Goal: Information Seeking & Learning: Learn about a topic

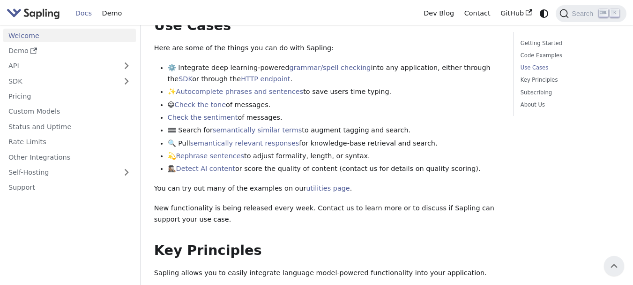
scroll to position [375, 0]
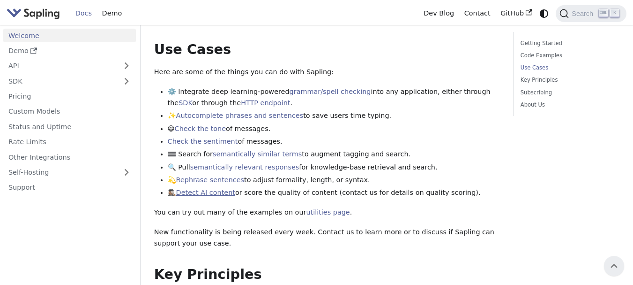
click at [211, 188] on link "Detect AI content" at bounding box center [205, 192] width 59 height 8
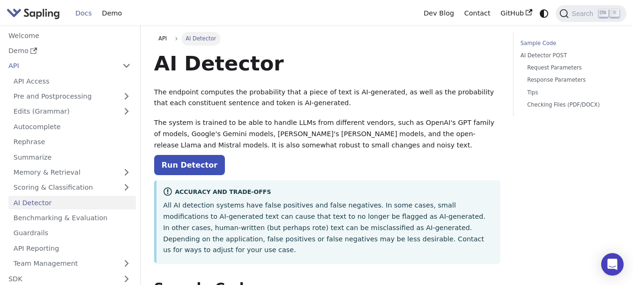
click at [537, 43] on link "Sample Code" at bounding box center [569, 43] width 96 height 9
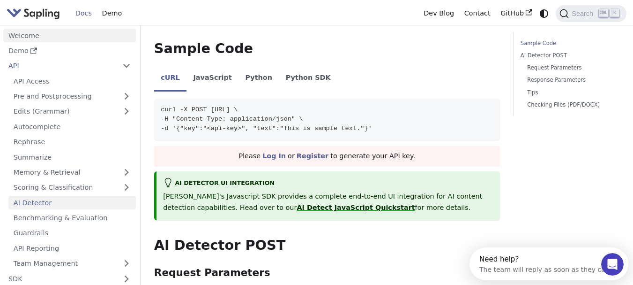
click at [26, 35] on link "Welcome" at bounding box center [69, 36] width 133 height 14
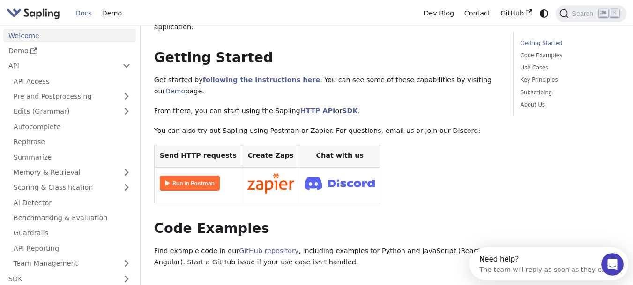
scroll to position [47, 0]
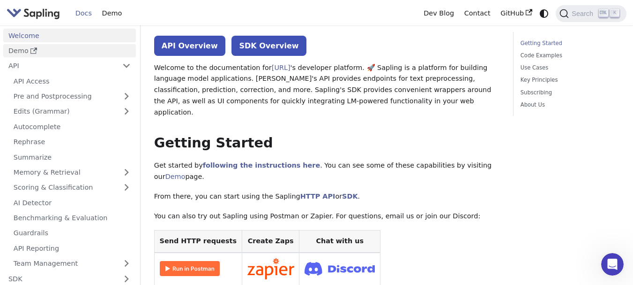
click at [54, 52] on link "Demo" at bounding box center [69, 51] width 133 height 14
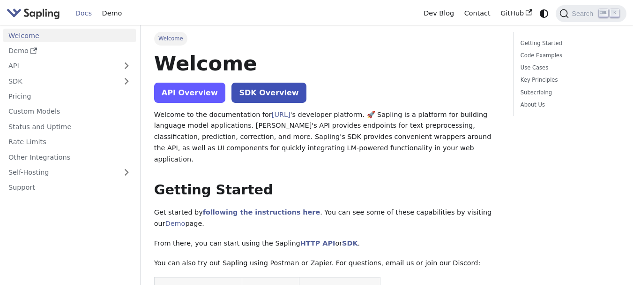
click at [196, 93] on link "API Overview" at bounding box center [189, 93] width 71 height 20
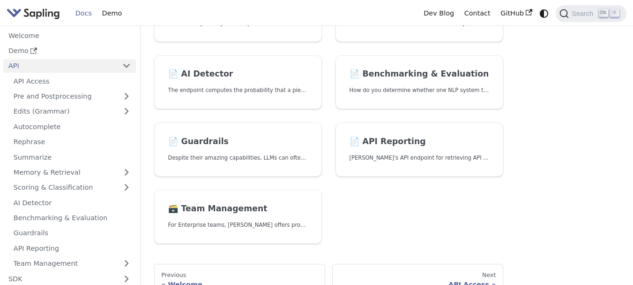
scroll to position [328, 0]
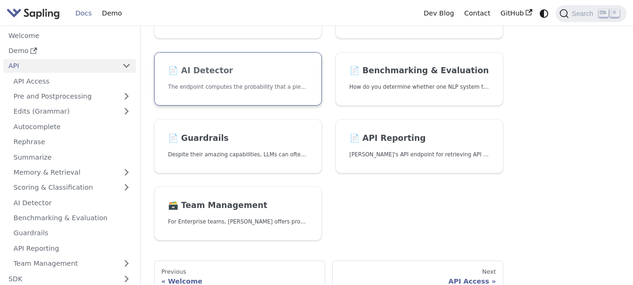
click at [217, 74] on h2 "📄️ AI Detector" at bounding box center [238, 71] width 140 height 10
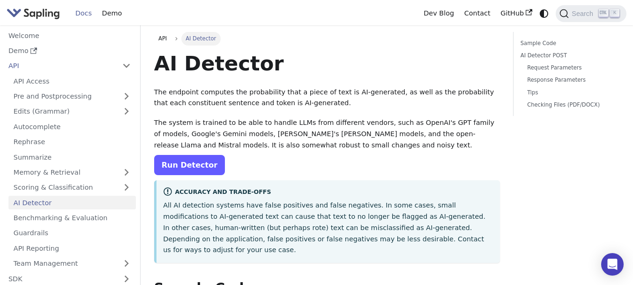
click at [187, 163] on link "Run Detector" at bounding box center [189, 165] width 71 height 20
